Goal: Task Accomplishment & Management: Manage account settings

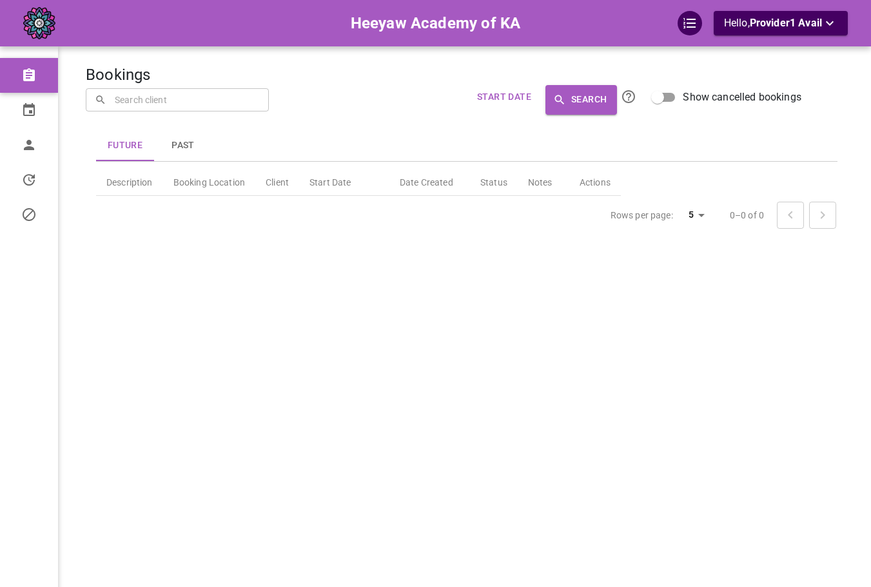
click at [771, 320] on div "Bookings ​ ​ Start Date Search Show cancelled bookings Future Past Description …" at bounding box center [467, 312] width 762 height 587
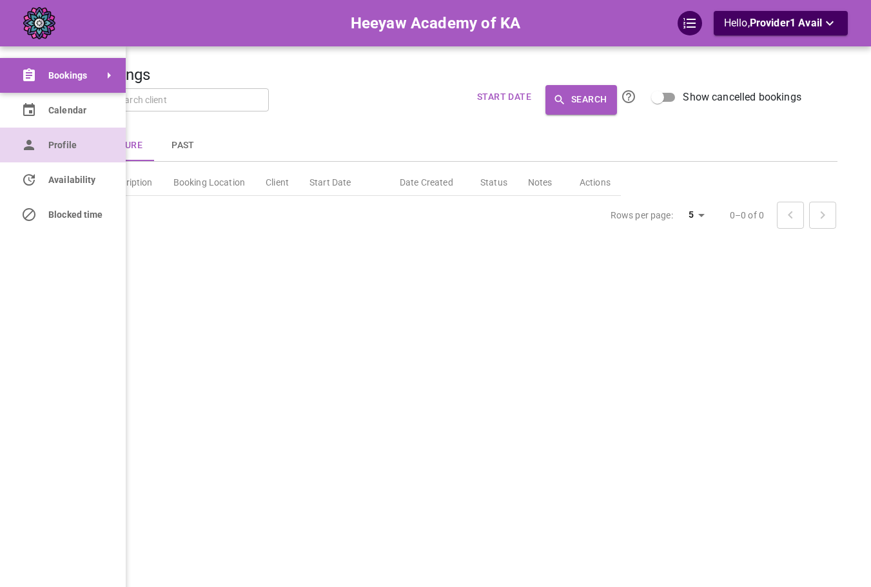
click at [3, 146] on link "Profile" at bounding box center [63, 145] width 126 height 35
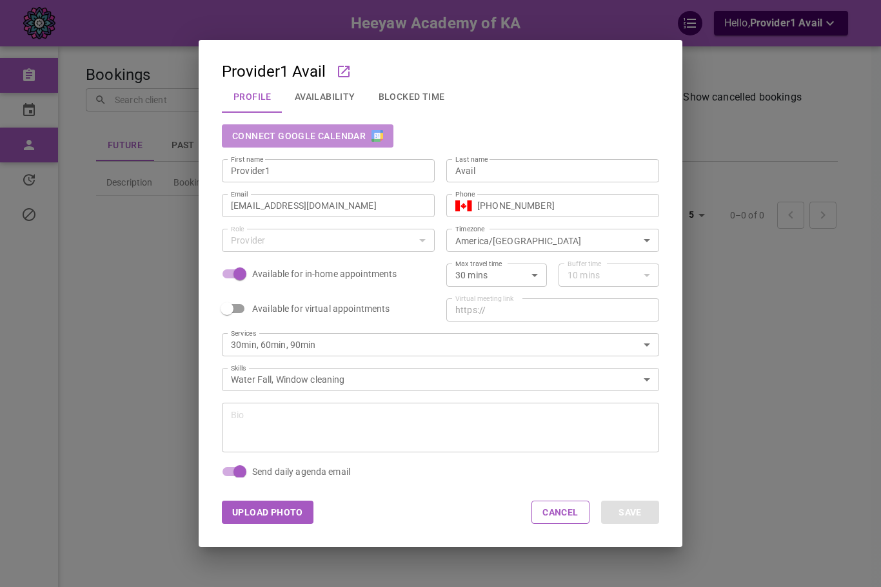
click at [325, 141] on button "Connect Google Calendar" at bounding box center [307, 135] width 171 height 23
click at [134, 170] on div "Provider1 Avail Profile Availability Blocked Time Disconnect Google Calendar Fi…" at bounding box center [440, 293] width 881 height 587
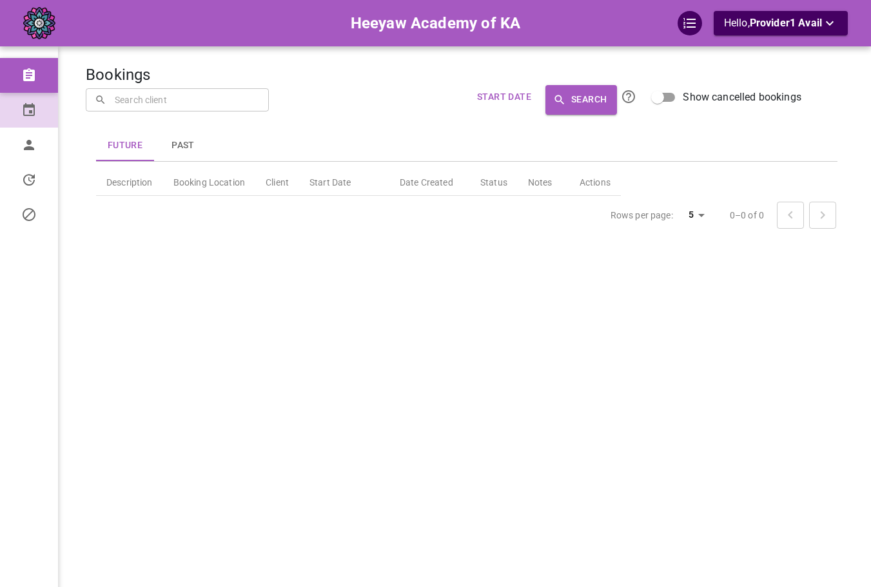
click at [24, 119] on link "Calendar" at bounding box center [29, 110] width 58 height 35
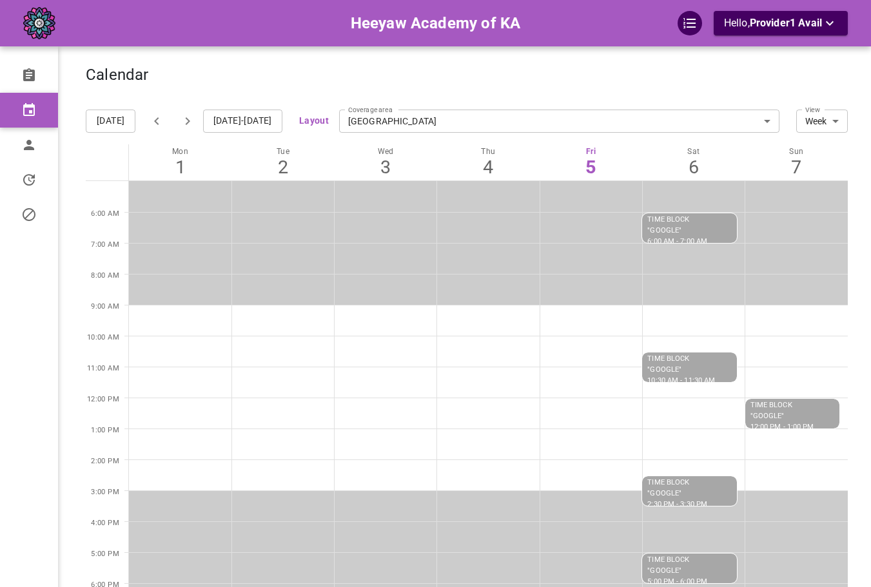
click at [262, 51] on div "Calendar [DATE] [DATE]-[DATE] Layout Coverage area [GEOGRAPHIC_DATA] 5ff2caba-4…" at bounding box center [467, 388] width 762 height 739
